Goal: Transaction & Acquisition: Purchase product/service

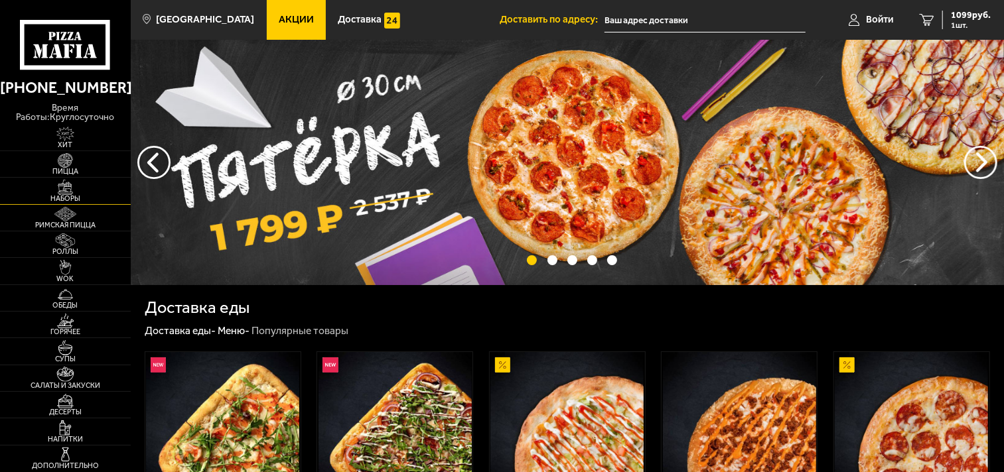
click at [67, 193] on img at bounding box center [65, 187] width 40 height 15
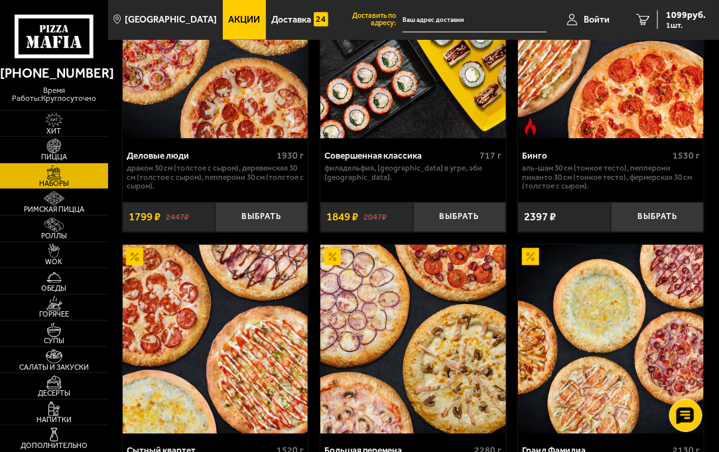
scroll to position [2332, 0]
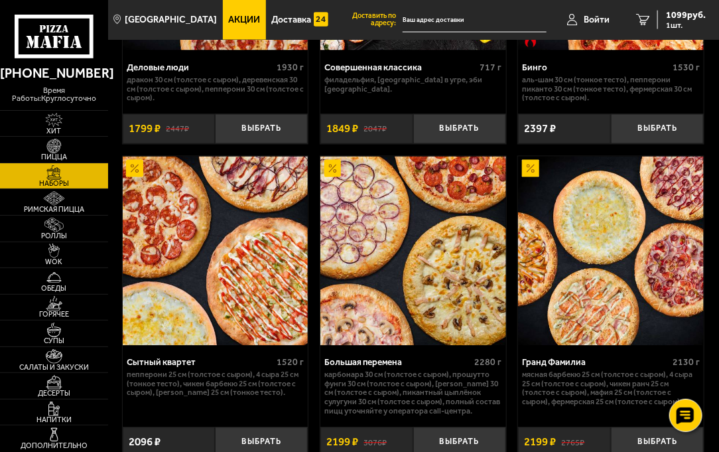
drag, startPoint x: 242, startPoint y: 234, endPoint x: 184, endPoint y: 244, distance: 58.6
click at [184, 244] on img at bounding box center [215, 251] width 185 height 189
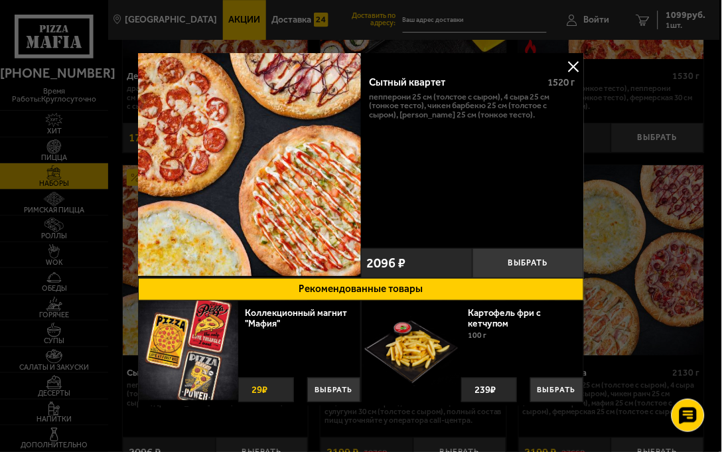
click at [572, 64] on button at bounding box center [574, 66] width 20 height 20
